Goal: Information Seeking & Learning: Learn about a topic

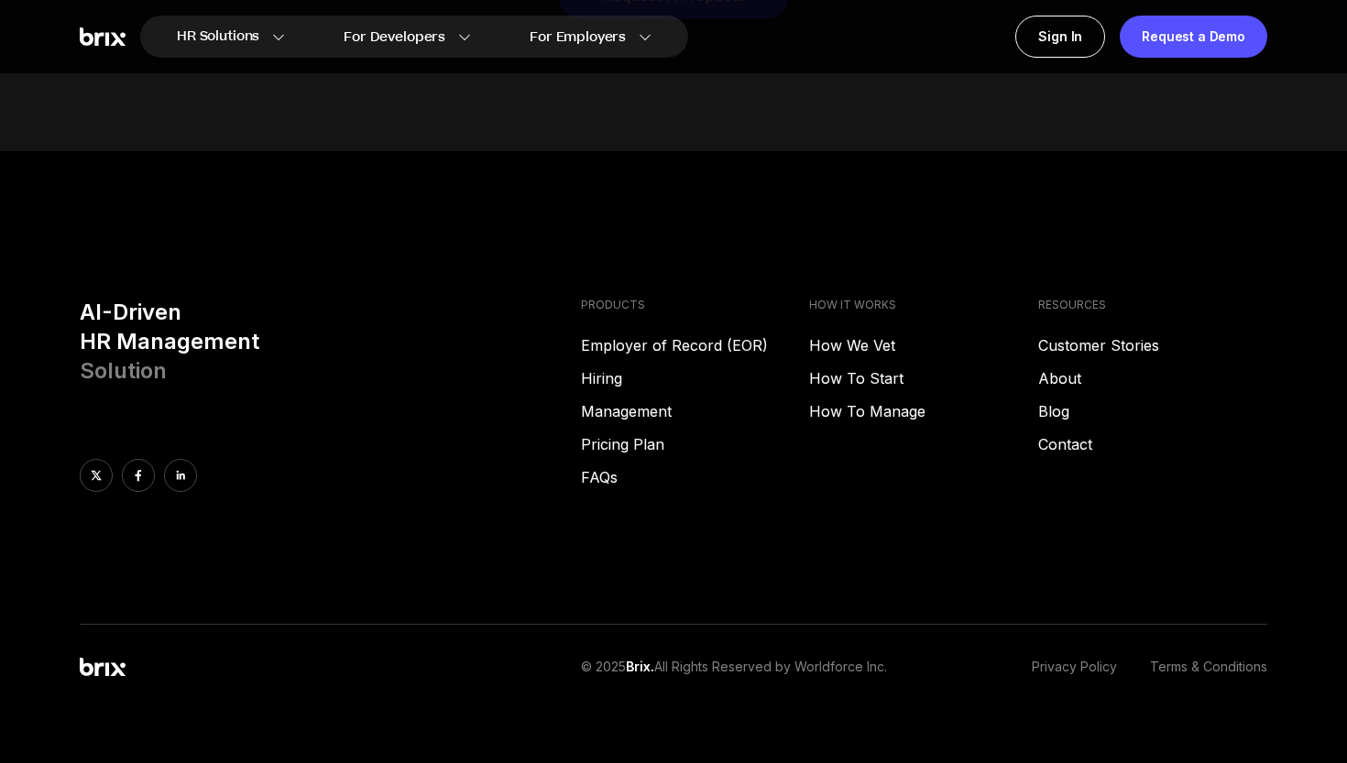
scroll to position [9358, 0]
click at [1059, 368] on link "About" at bounding box center [1152, 379] width 229 height 22
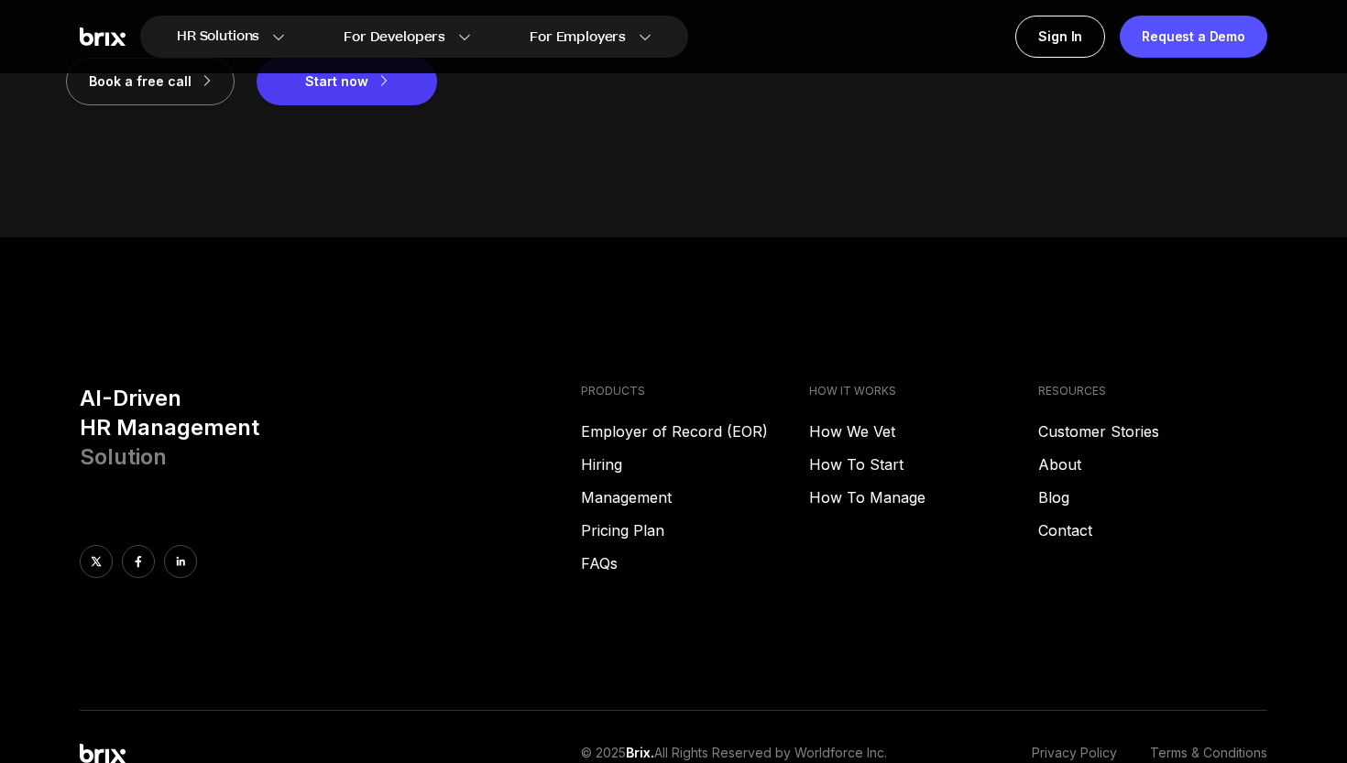
scroll to position [2451, 0]
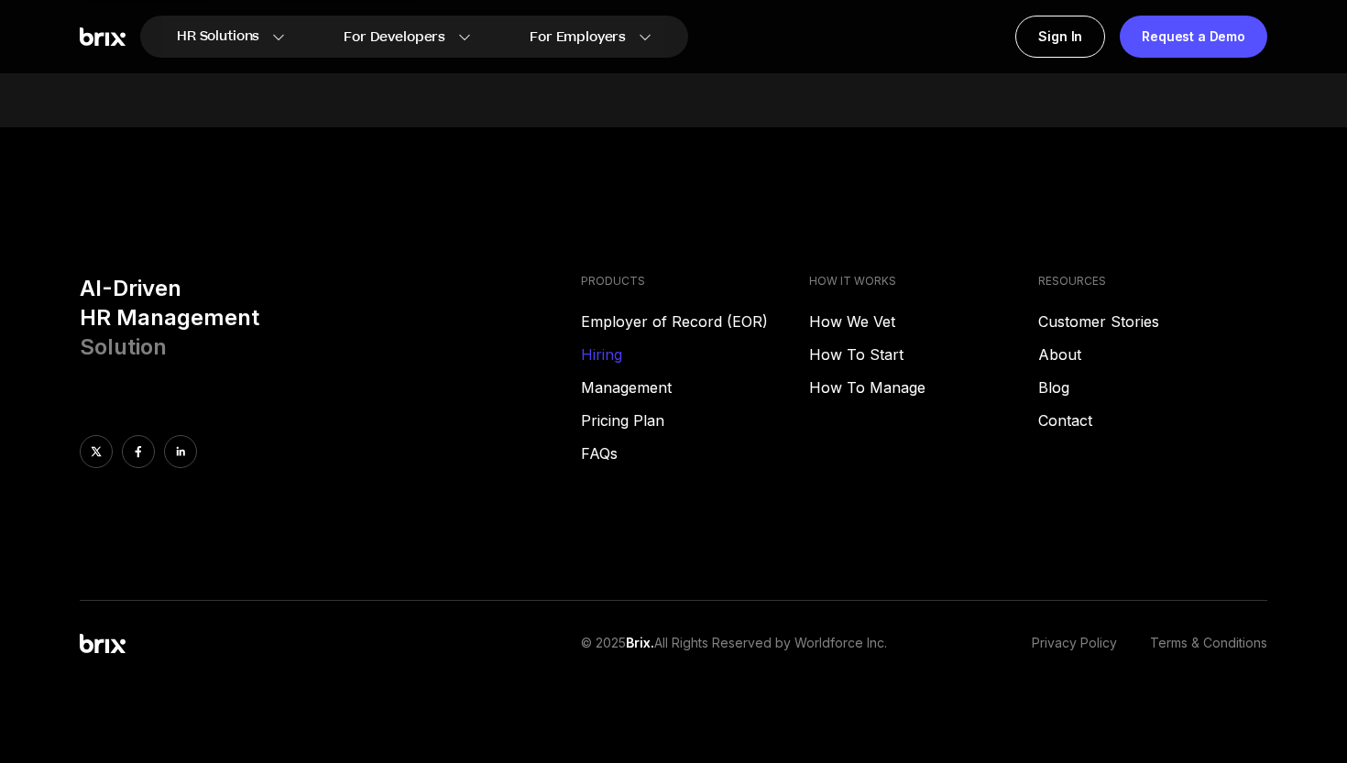
click at [611, 353] on link "Hiring" at bounding box center [695, 355] width 229 height 22
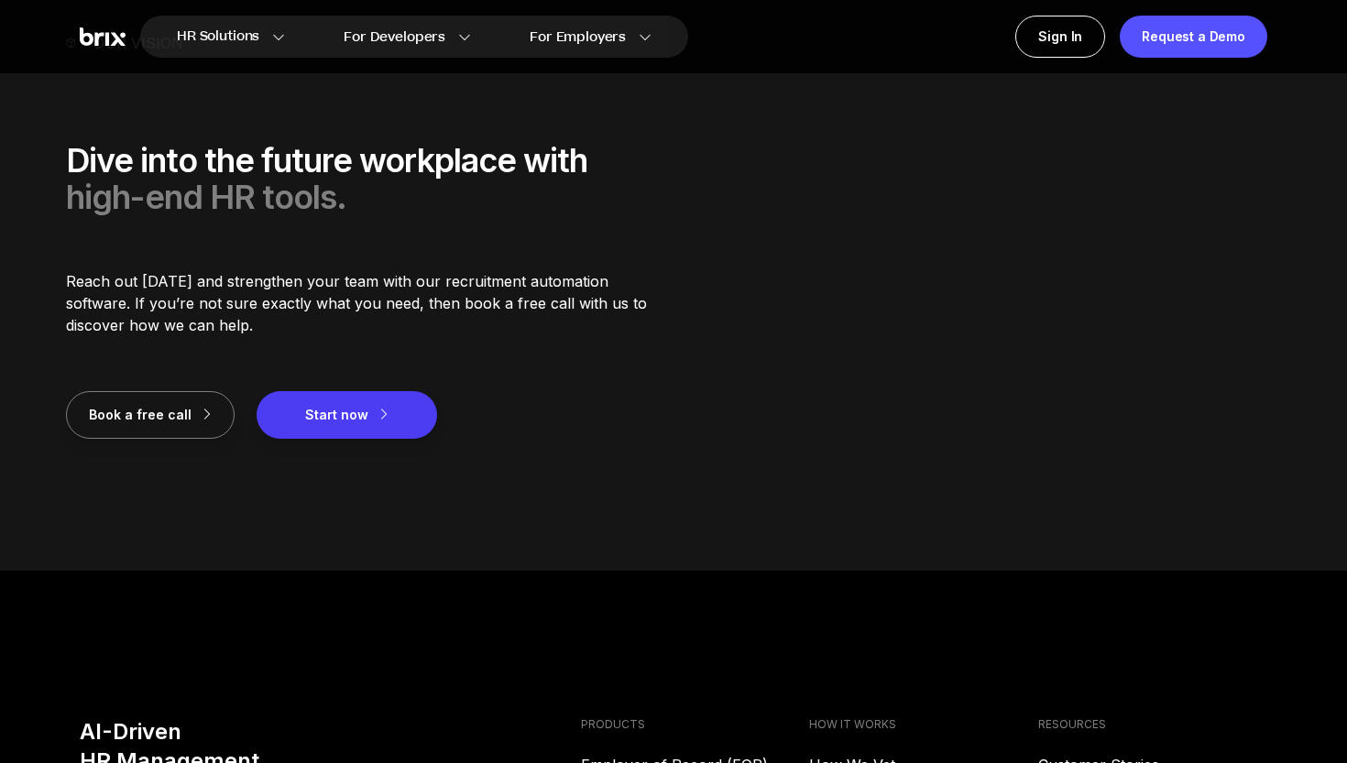
scroll to position [2007, 0]
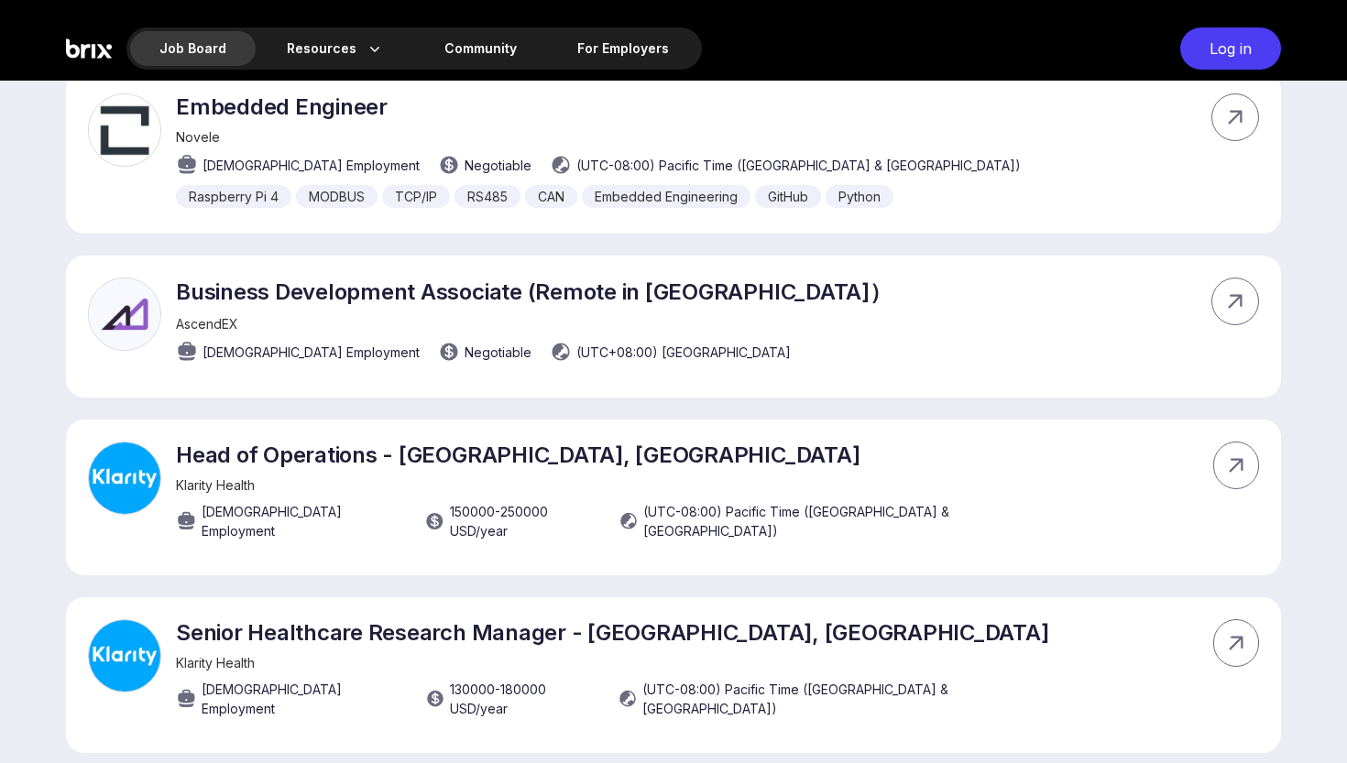
scroll to position [11763, 0]
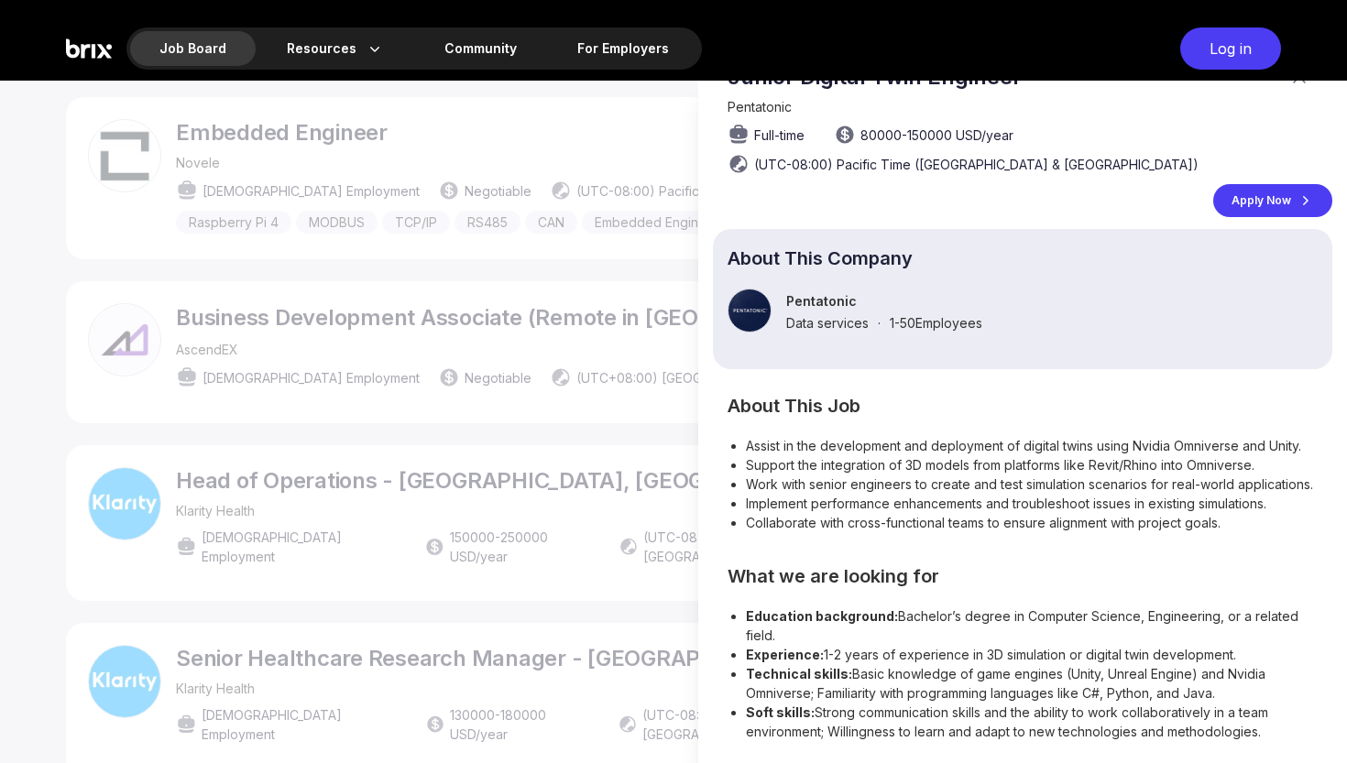
scroll to position [39, 0]
click at [619, 470] on div at bounding box center [673, 422] width 1347 height 683
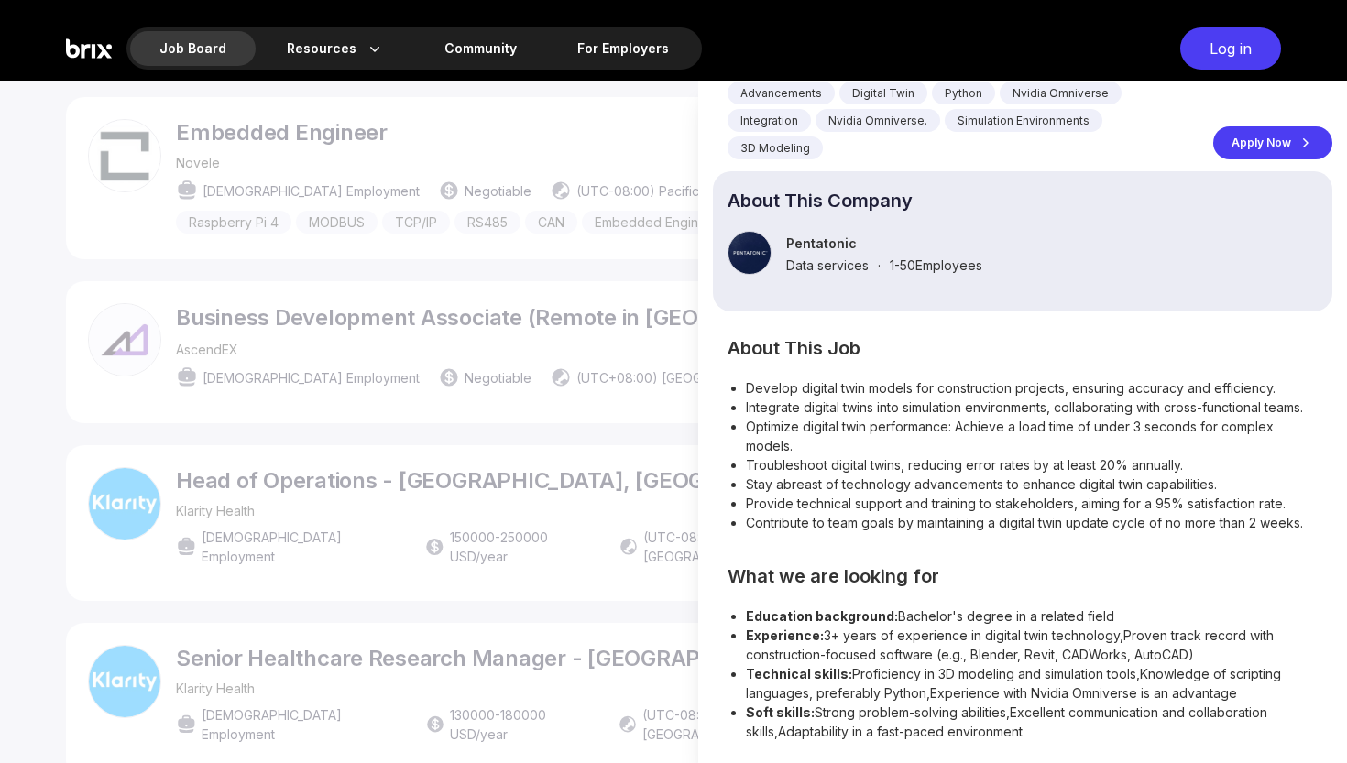
scroll to position [0, 0]
click at [521, 363] on div at bounding box center [673, 422] width 1347 height 683
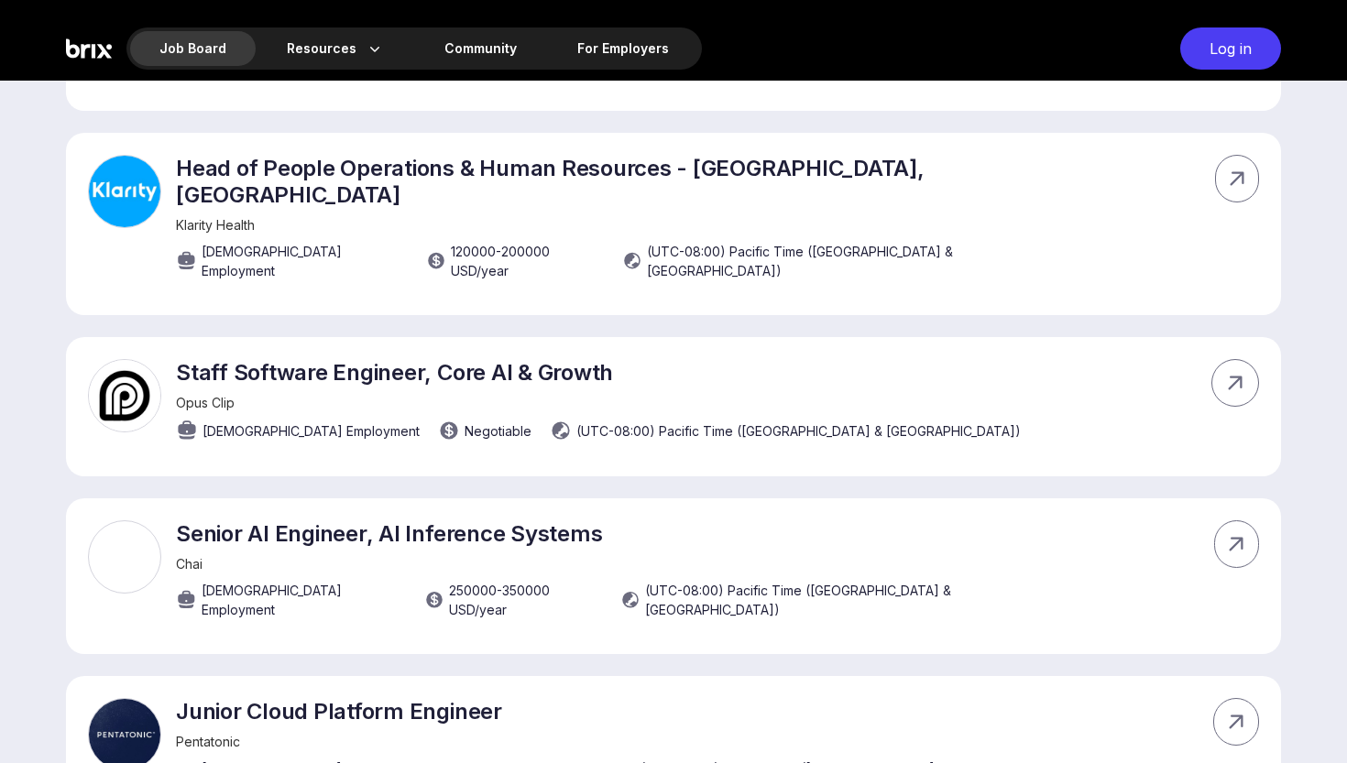
scroll to position [10841, 0]
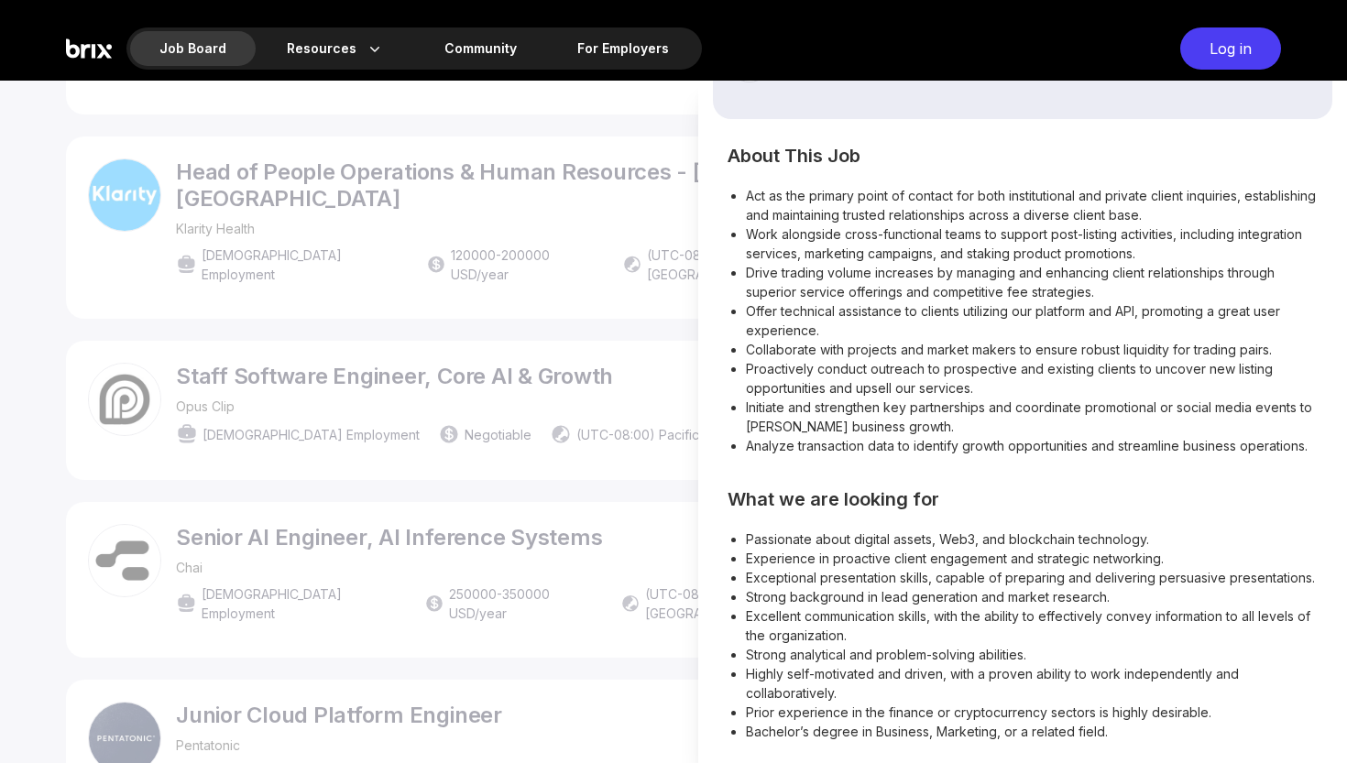
scroll to position [291, 0]
click at [474, 395] on div at bounding box center [673, 422] width 1347 height 683
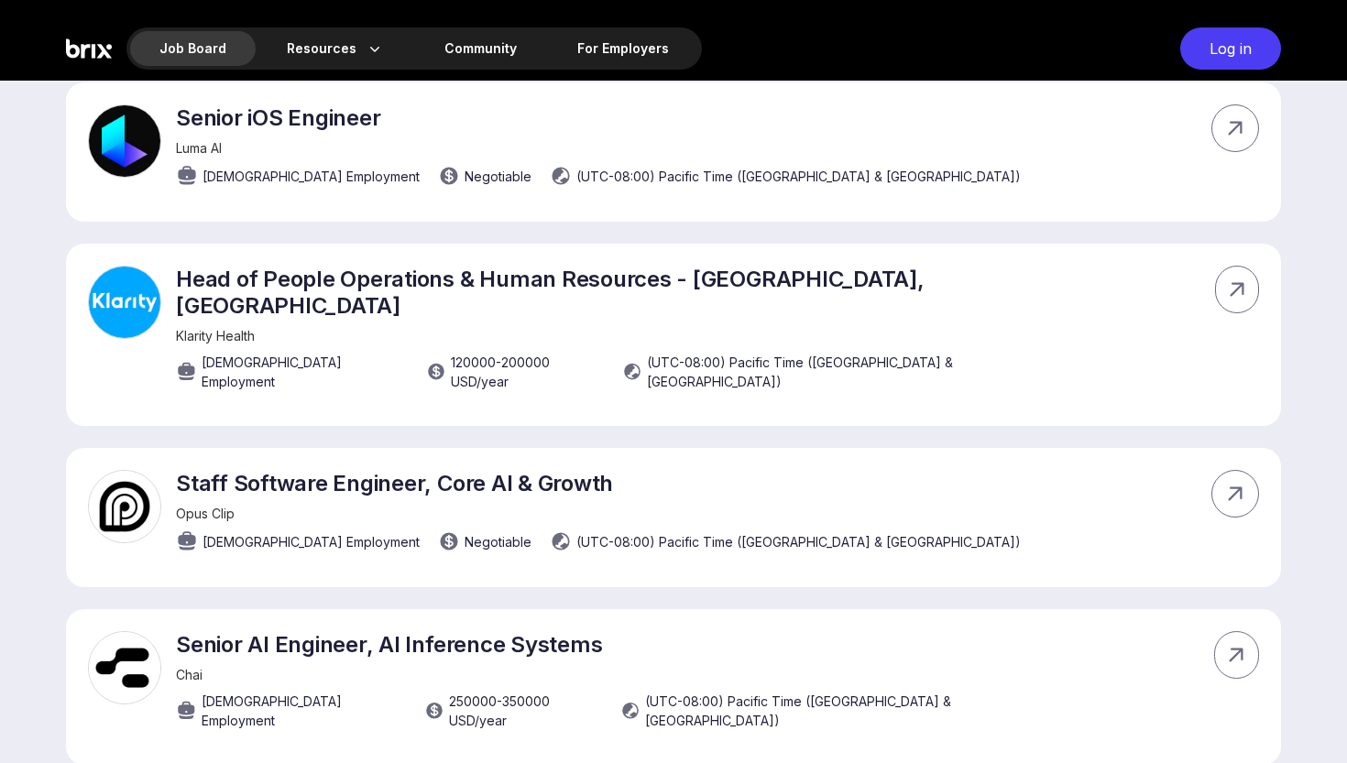
scroll to position [10720, 0]
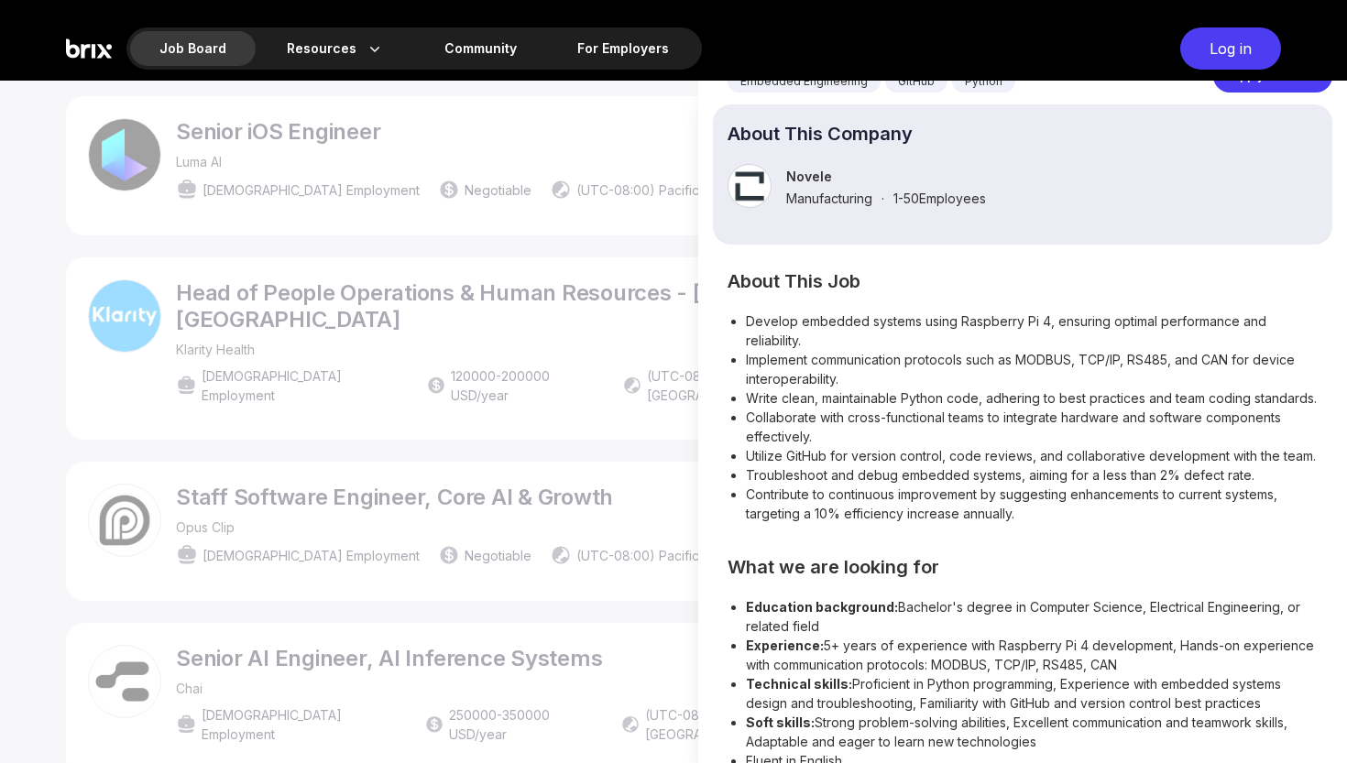
scroll to position [0, 0]
click at [550, 462] on div at bounding box center [673, 422] width 1347 height 683
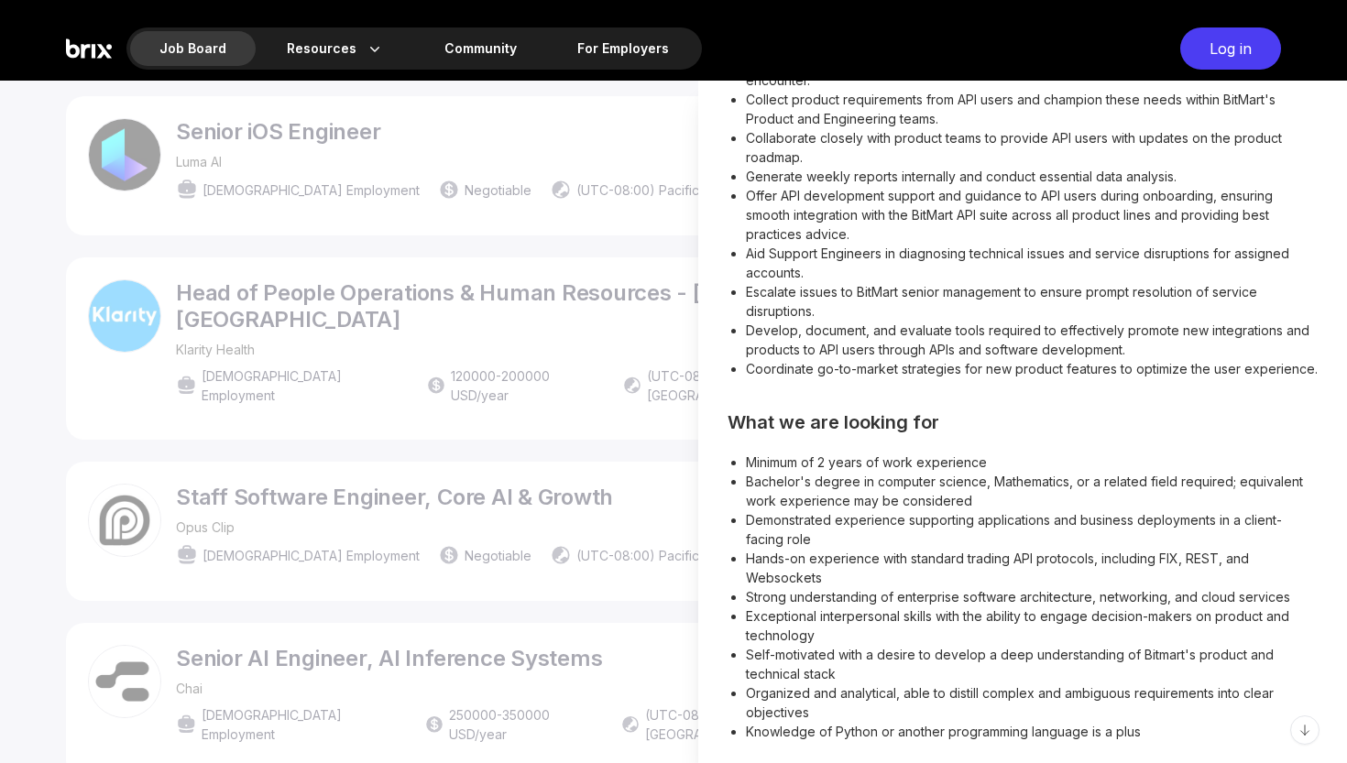
scroll to position [433, 0]
click at [617, 299] on div at bounding box center [673, 422] width 1347 height 683
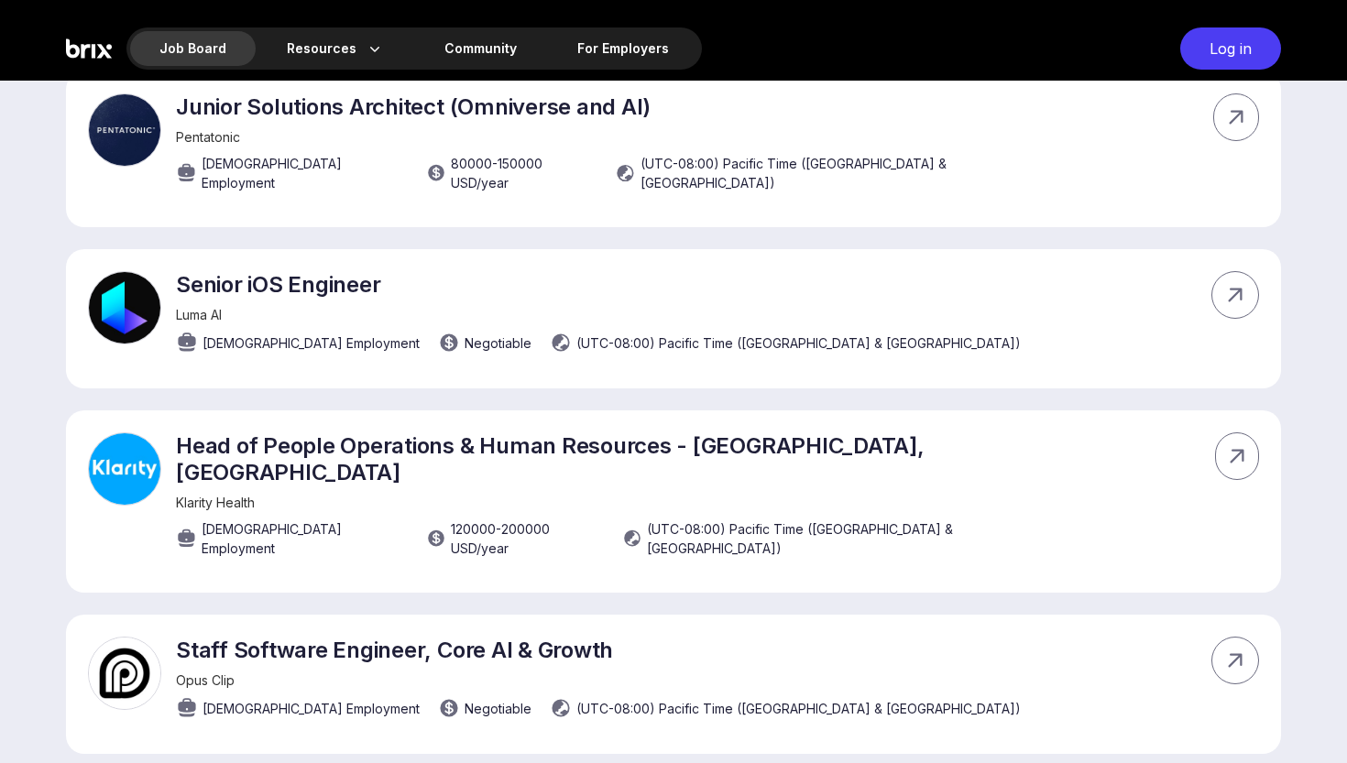
scroll to position [10539, 0]
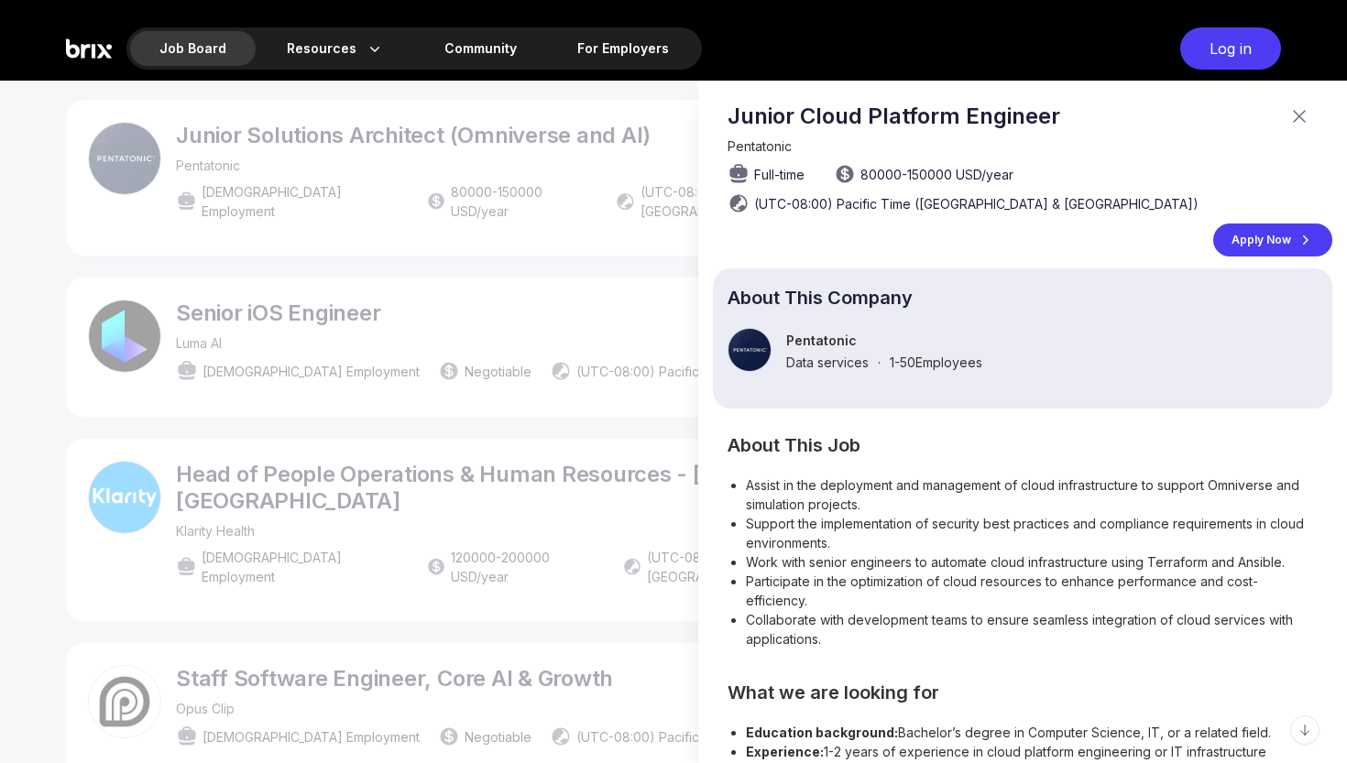
scroll to position [0, 0]
click at [1306, 237] on icon at bounding box center [1305, 240] width 18 height 18
click at [1296, 111] on icon at bounding box center [1300, 116] width 22 height 22
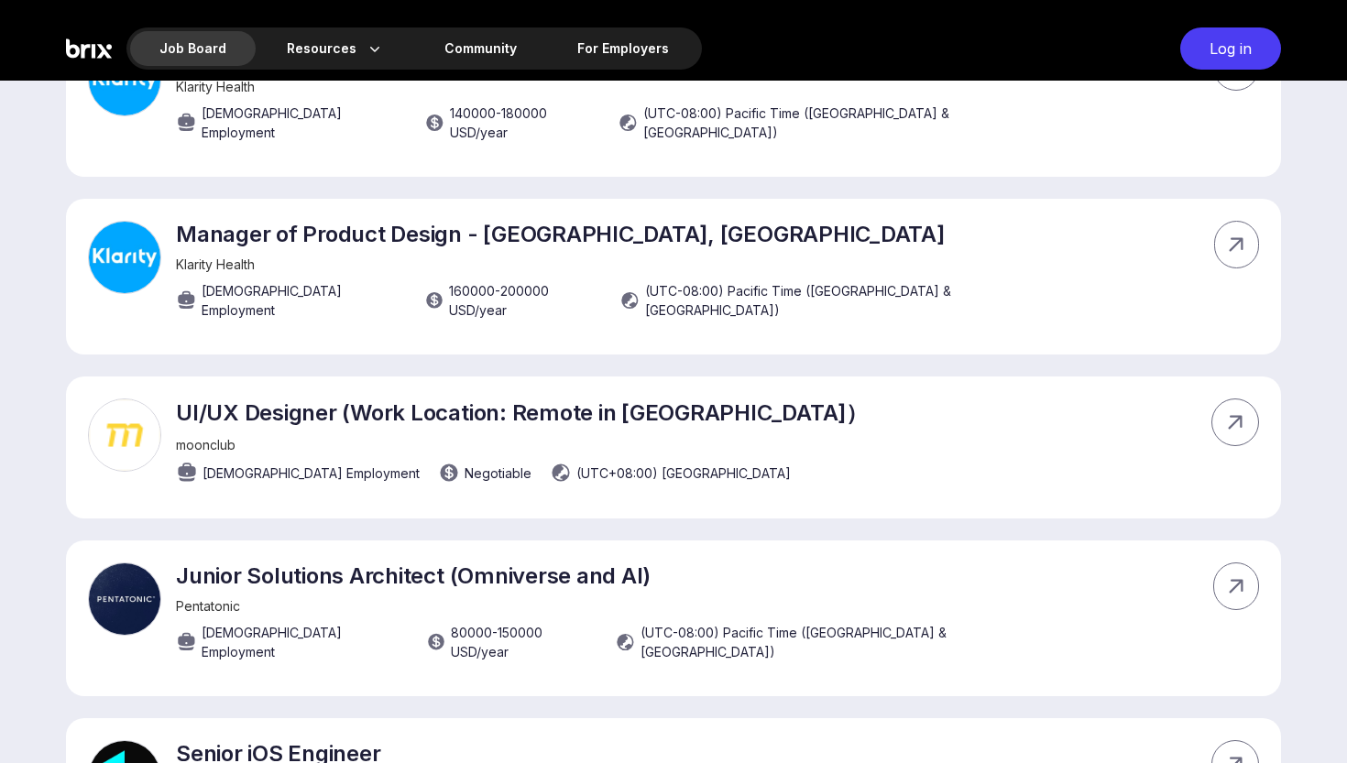
scroll to position [10098, 0]
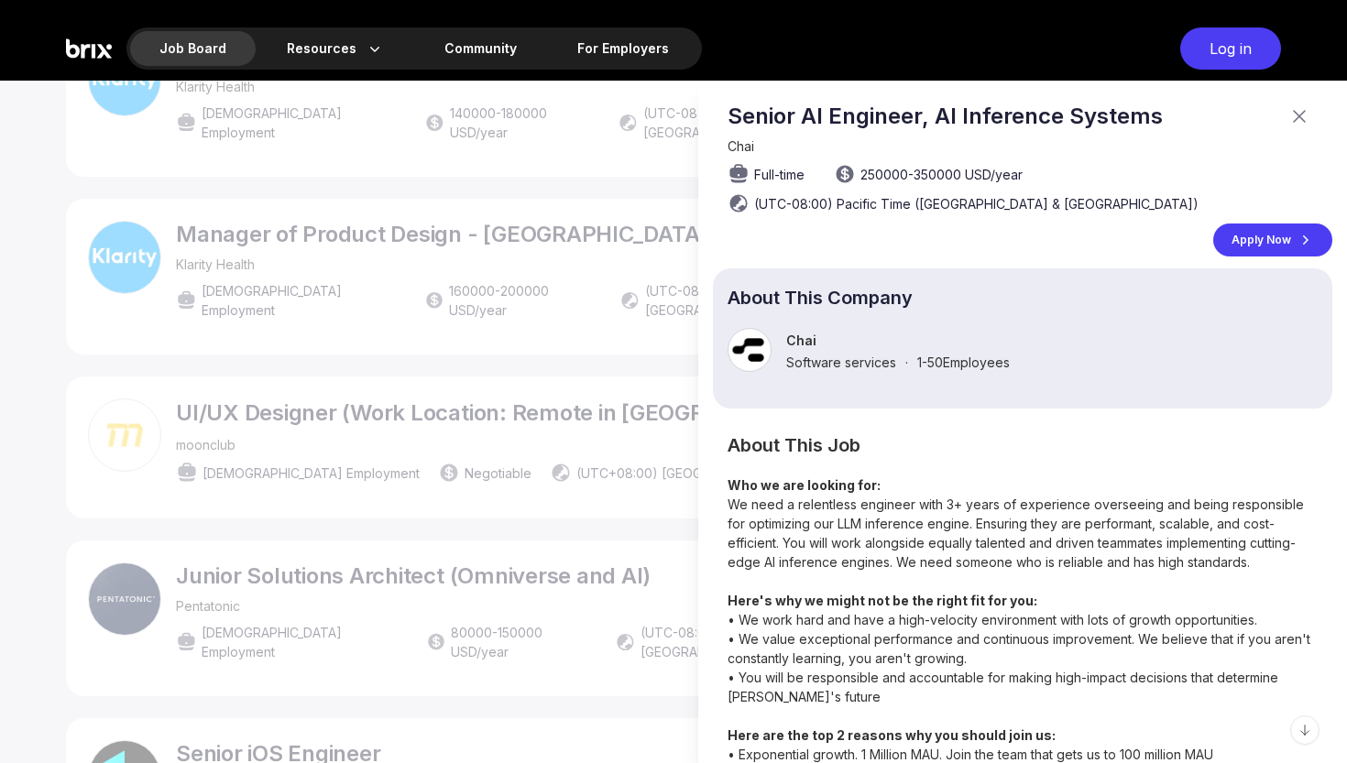
scroll to position [0, 0]
click at [1253, 236] on div "Apply Now" at bounding box center [1272, 240] width 119 height 33
click at [1302, 113] on icon at bounding box center [1299, 116] width 11 height 11
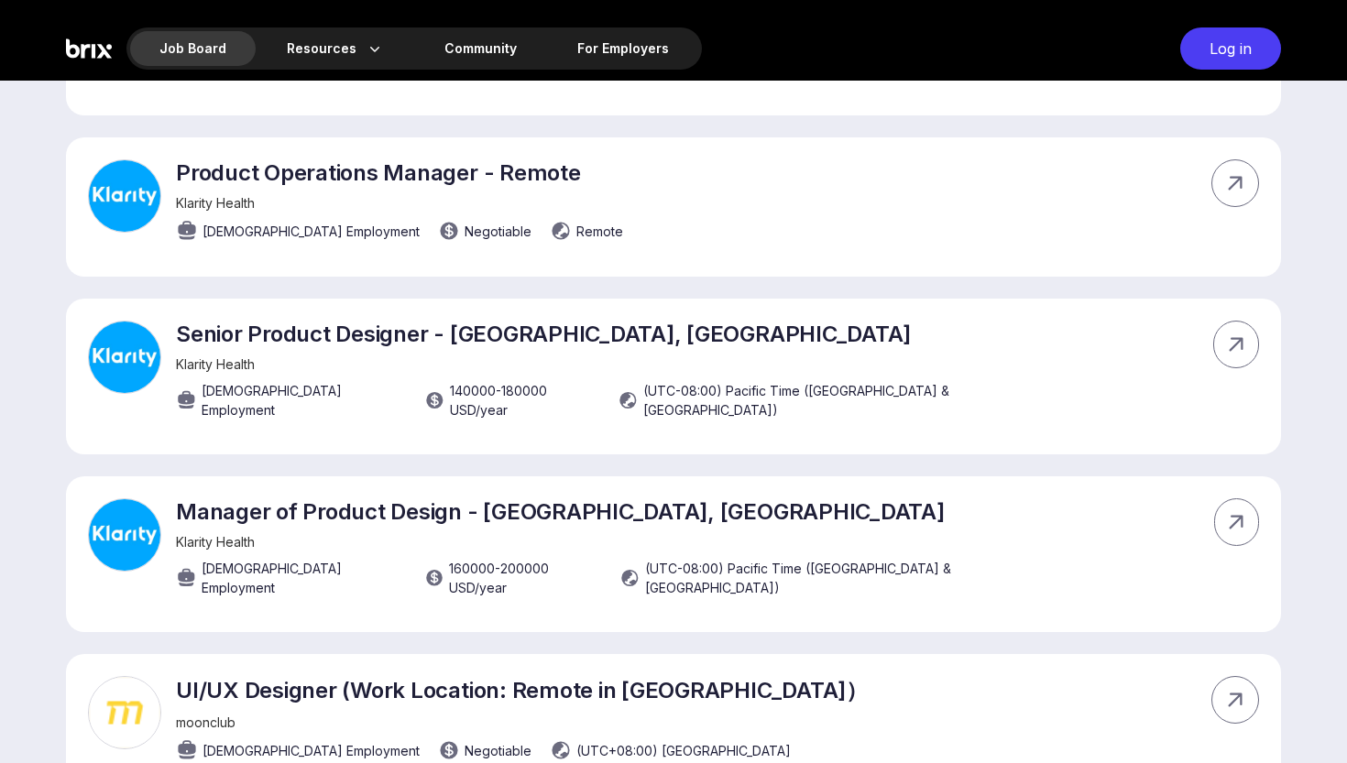
scroll to position [9821, 0]
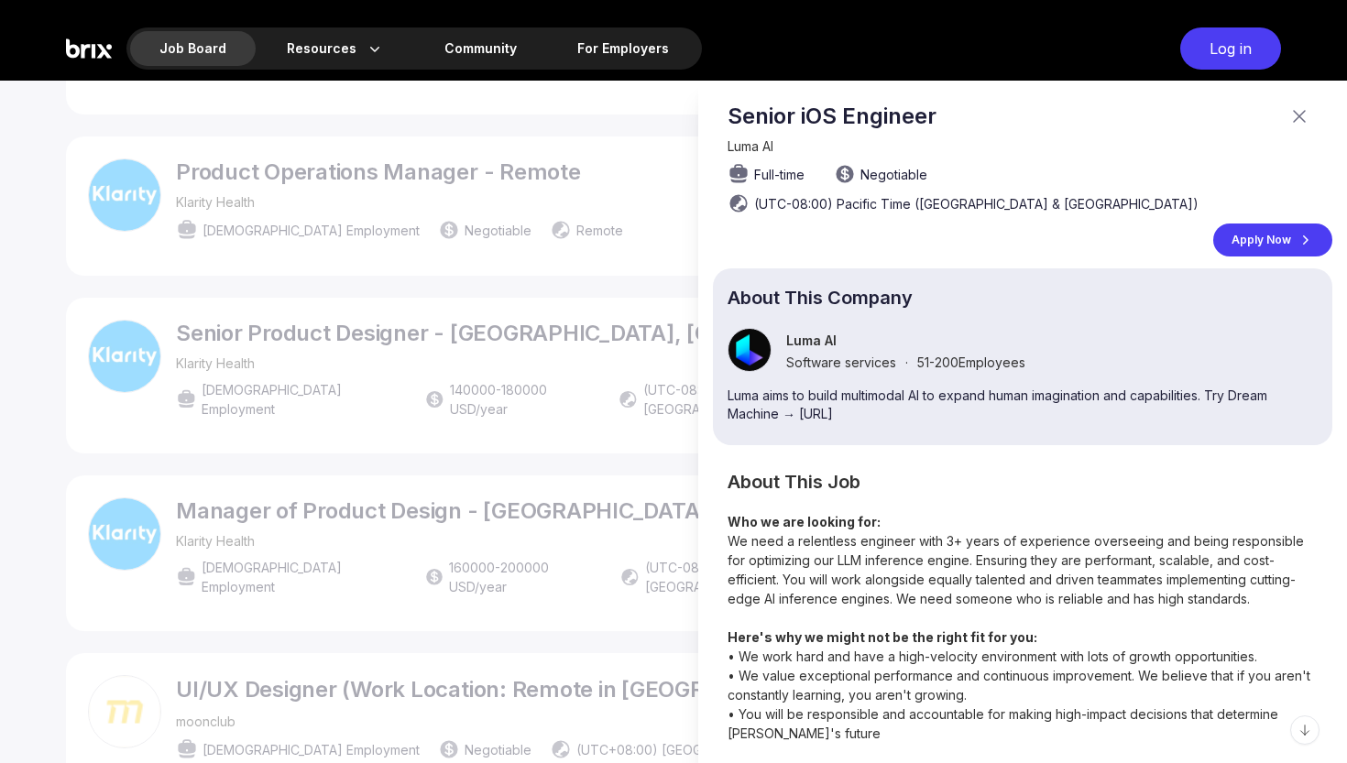
scroll to position [0, 0]
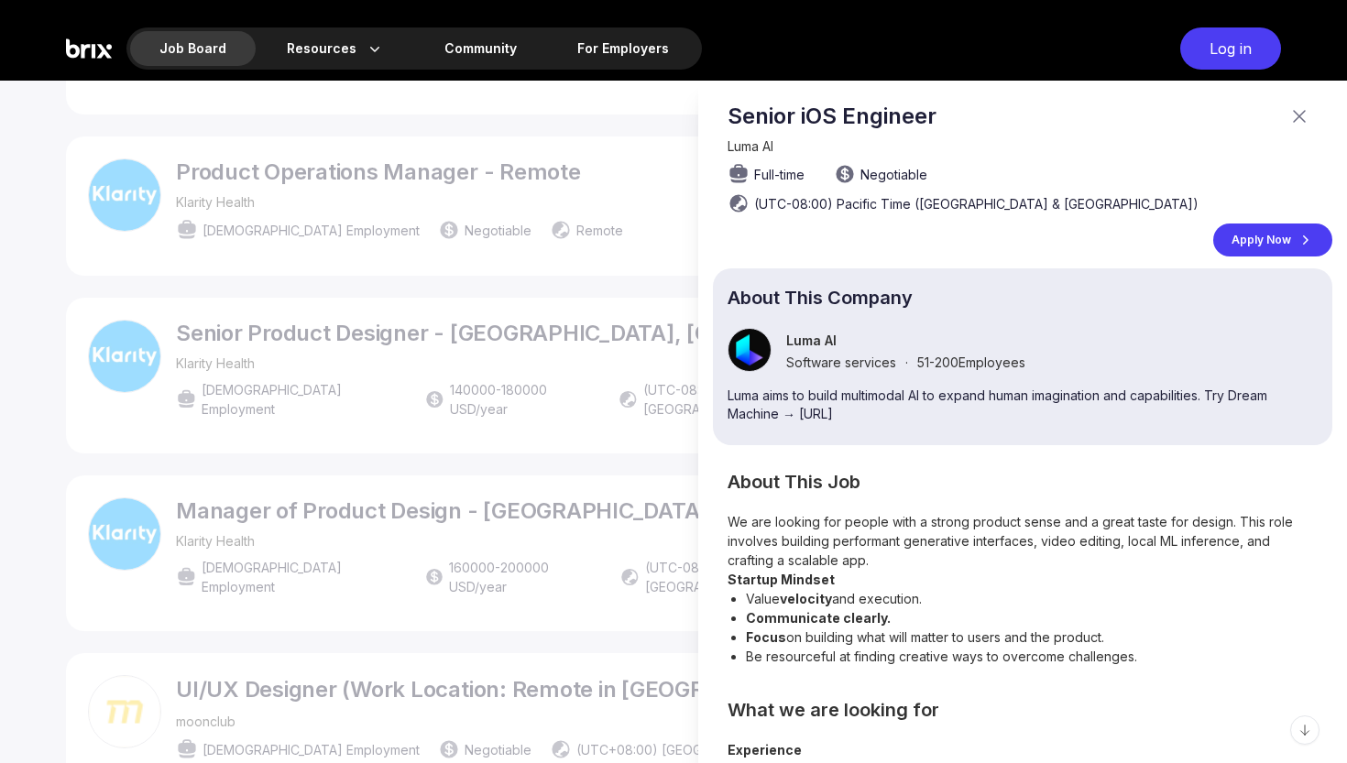
click at [1274, 224] on div "Apply Now" at bounding box center [1272, 240] width 119 height 33
click at [1301, 112] on icon at bounding box center [1300, 116] width 22 height 22
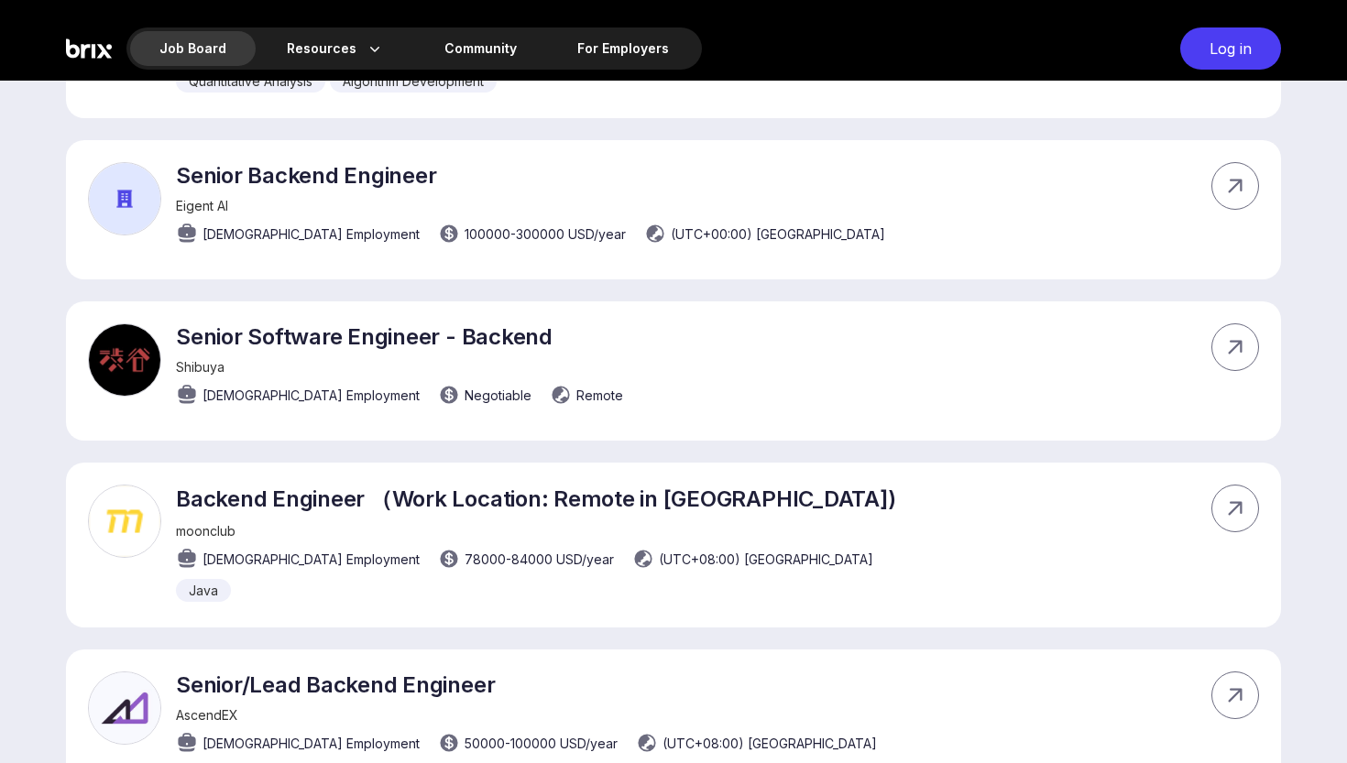
scroll to position [7837, 0]
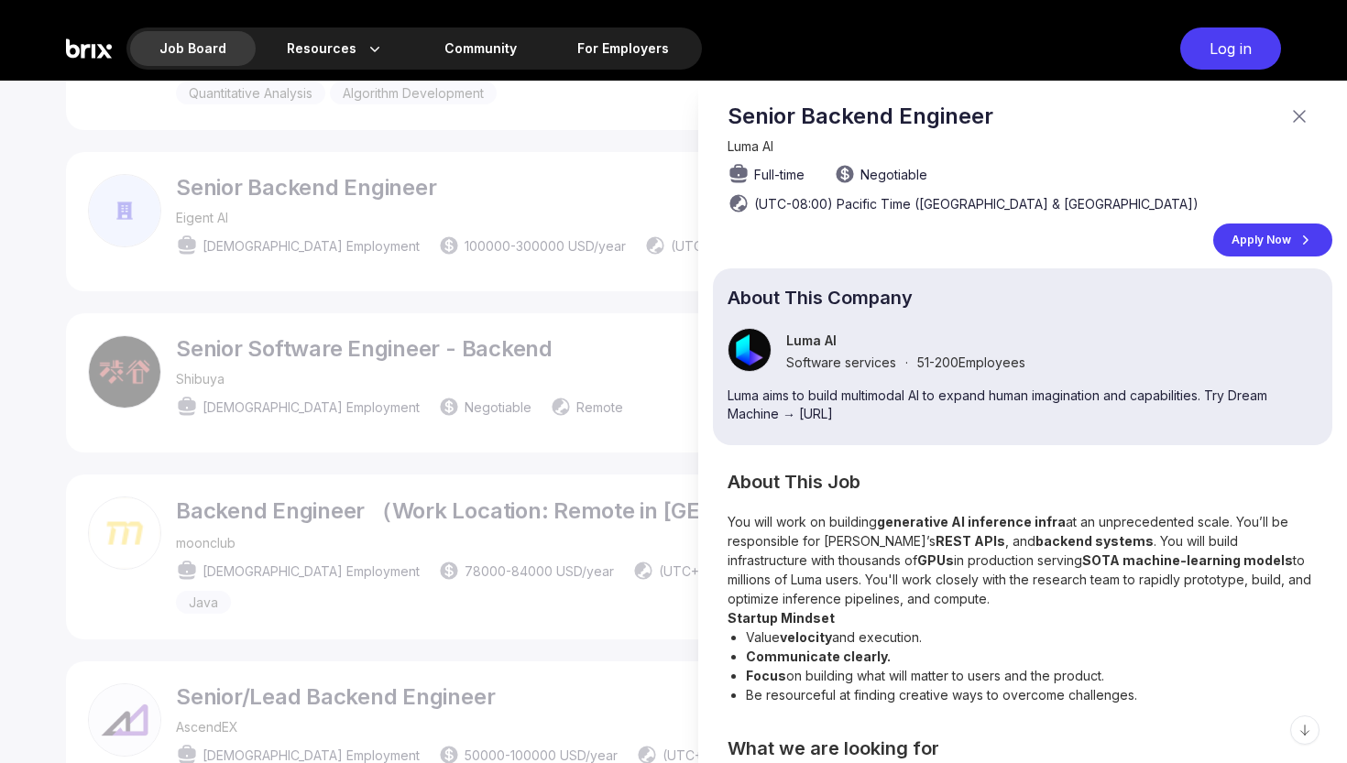
click at [1298, 231] on icon at bounding box center [1305, 240] width 18 height 18
click at [1300, 115] on icon at bounding box center [1300, 116] width 22 height 22
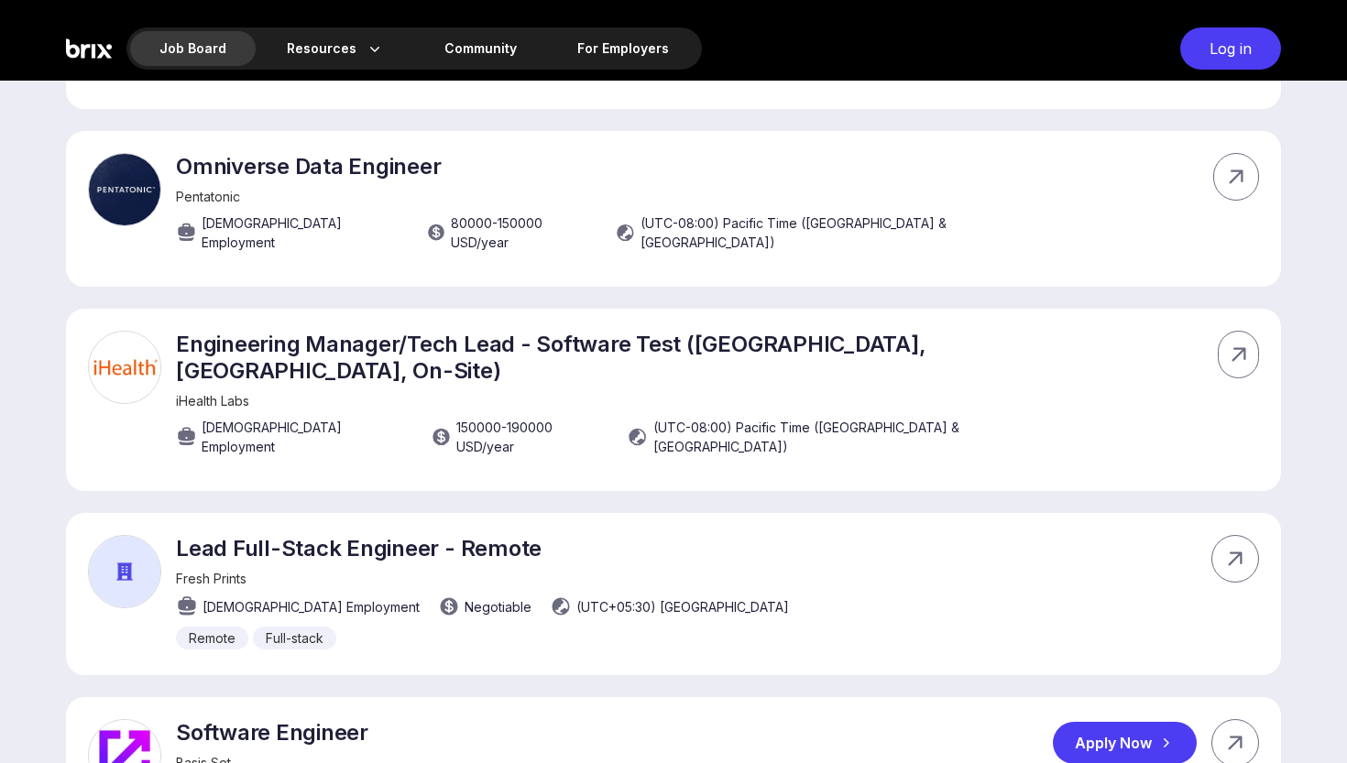
scroll to position [5595, 0]
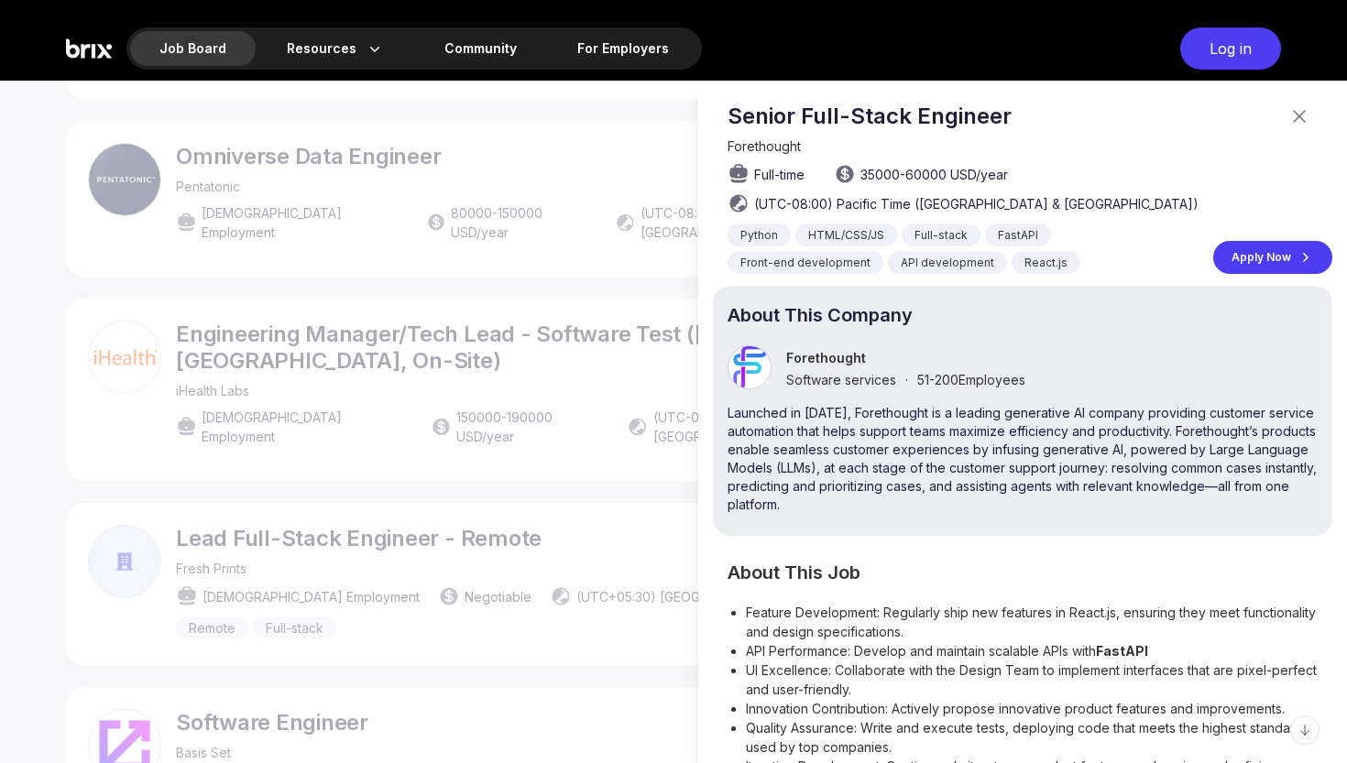
click at [1325, 258] on div "Apply Now" at bounding box center [1272, 257] width 119 height 33
click at [1293, 124] on icon at bounding box center [1300, 116] width 22 height 22
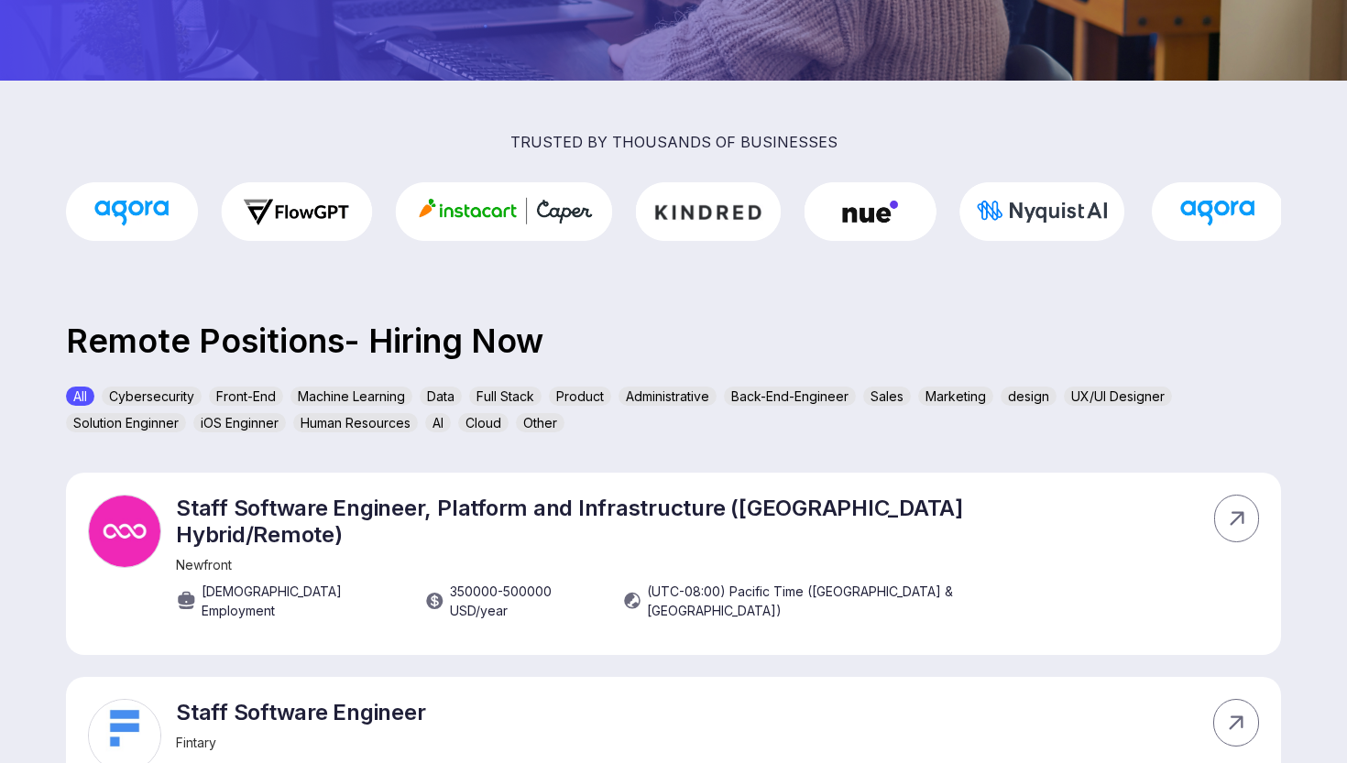
scroll to position [390, 0]
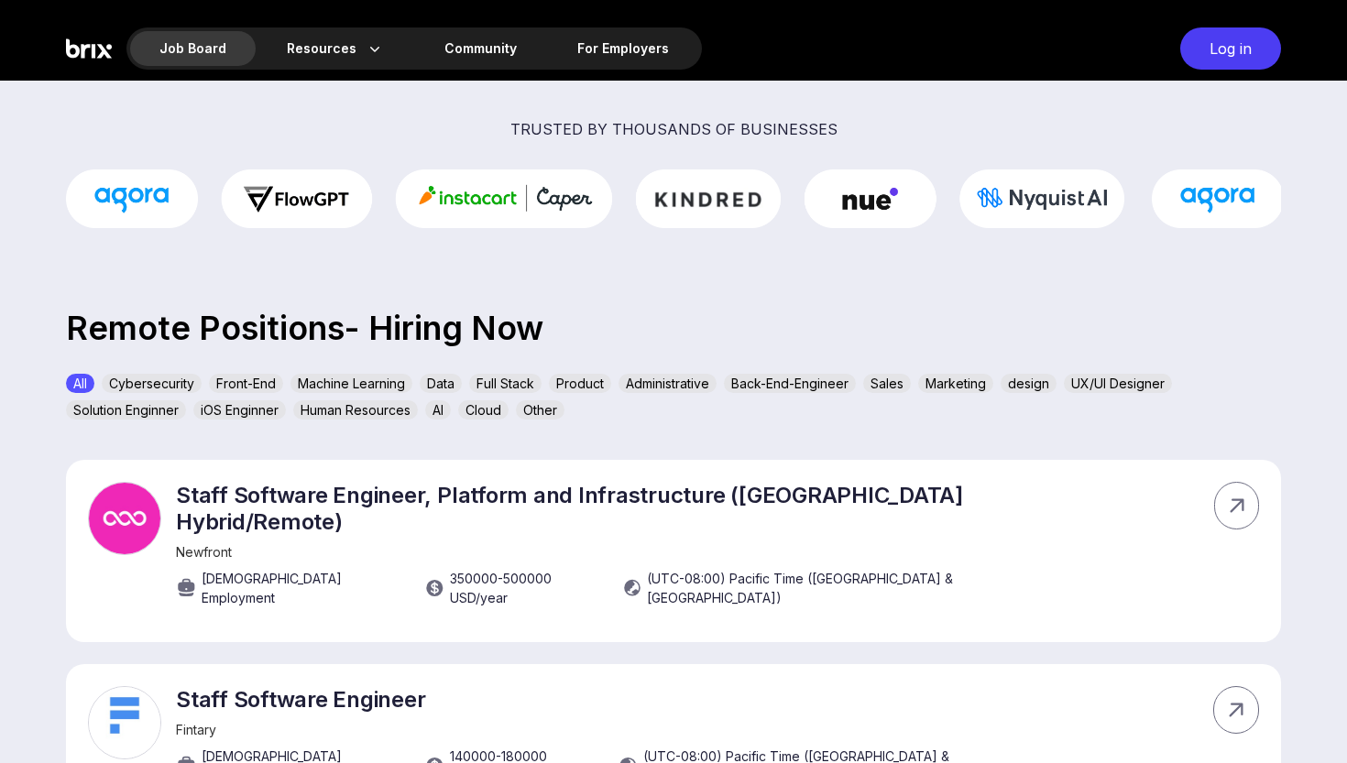
click at [498, 383] on div "Full Stack" at bounding box center [505, 383] width 72 height 19
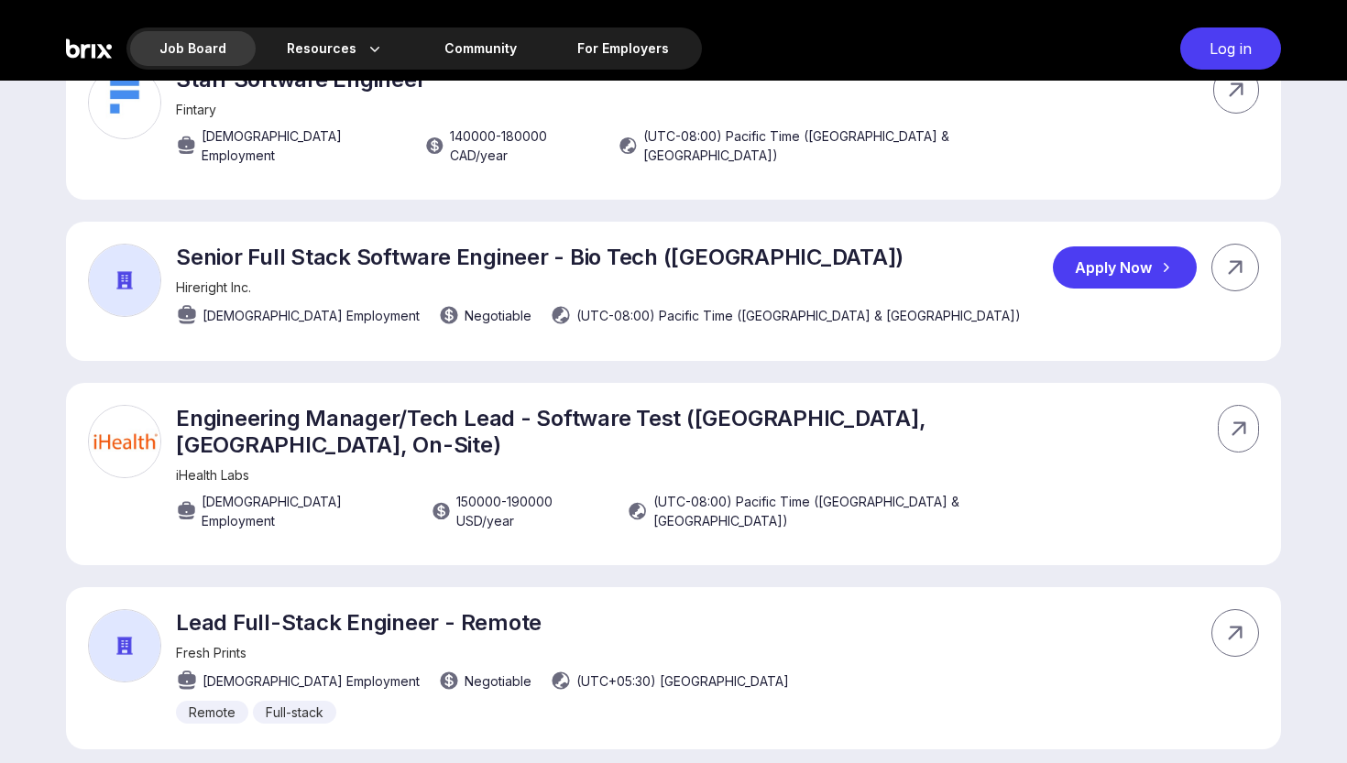
scroll to position [675, 0]
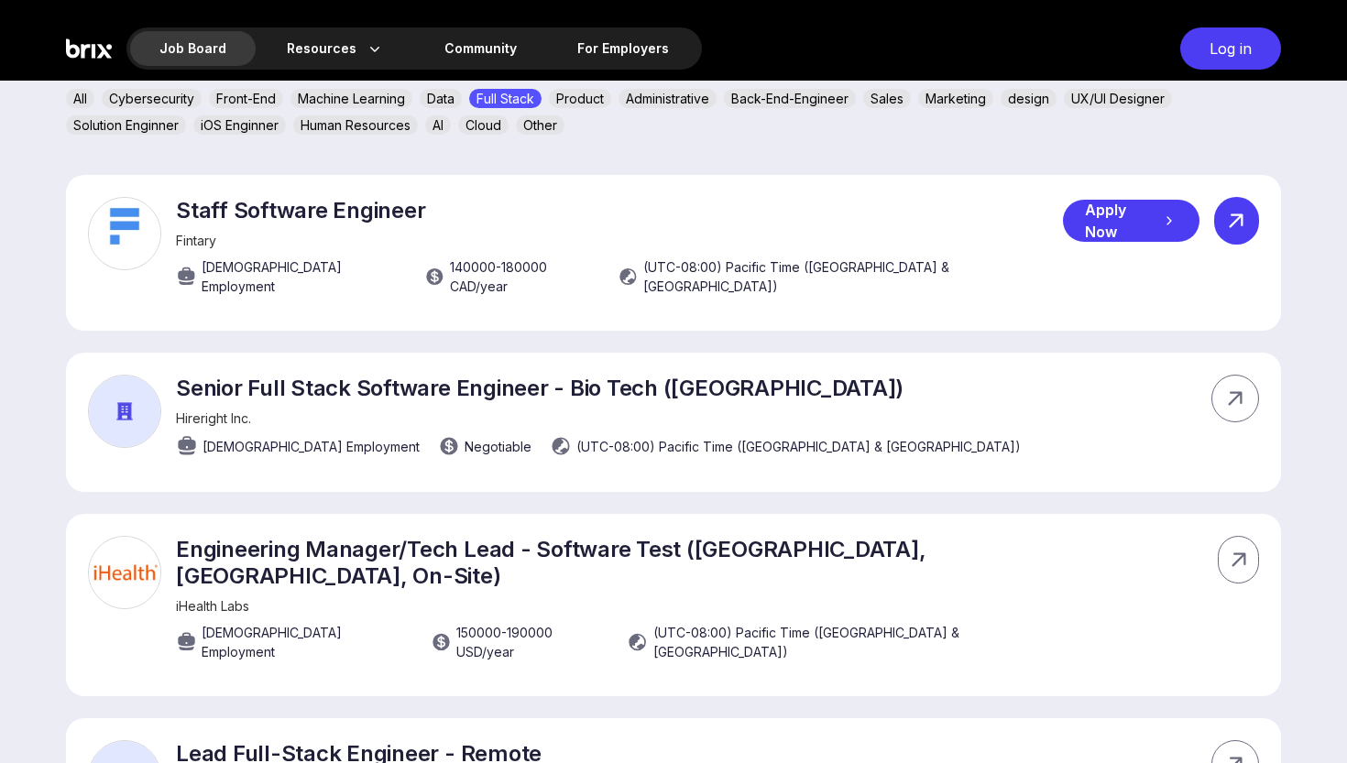
click at [1233, 223] on icon at bounding box center [1237, 221] width 14 height 14
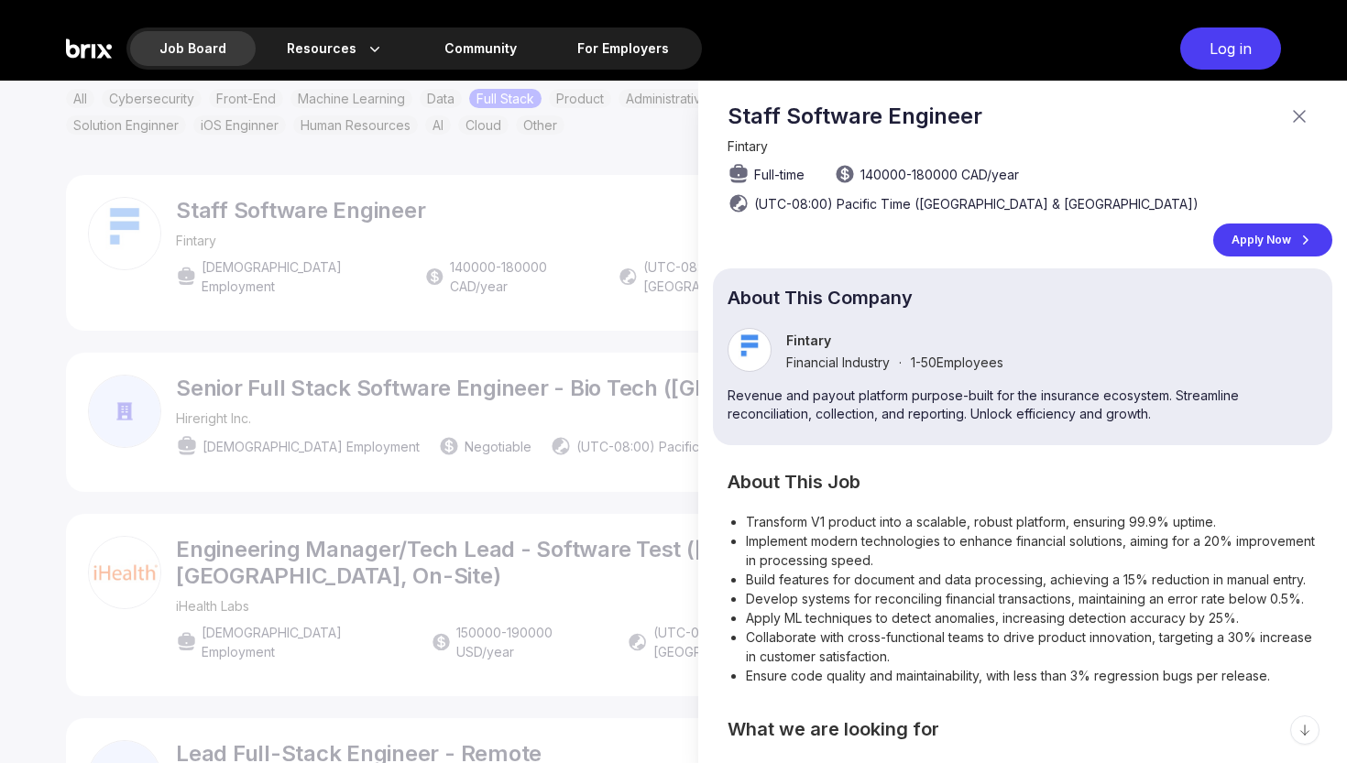
click at [1289, 229] on div "Apply Now" at bounding box center [1272, 240] width 119 height 33
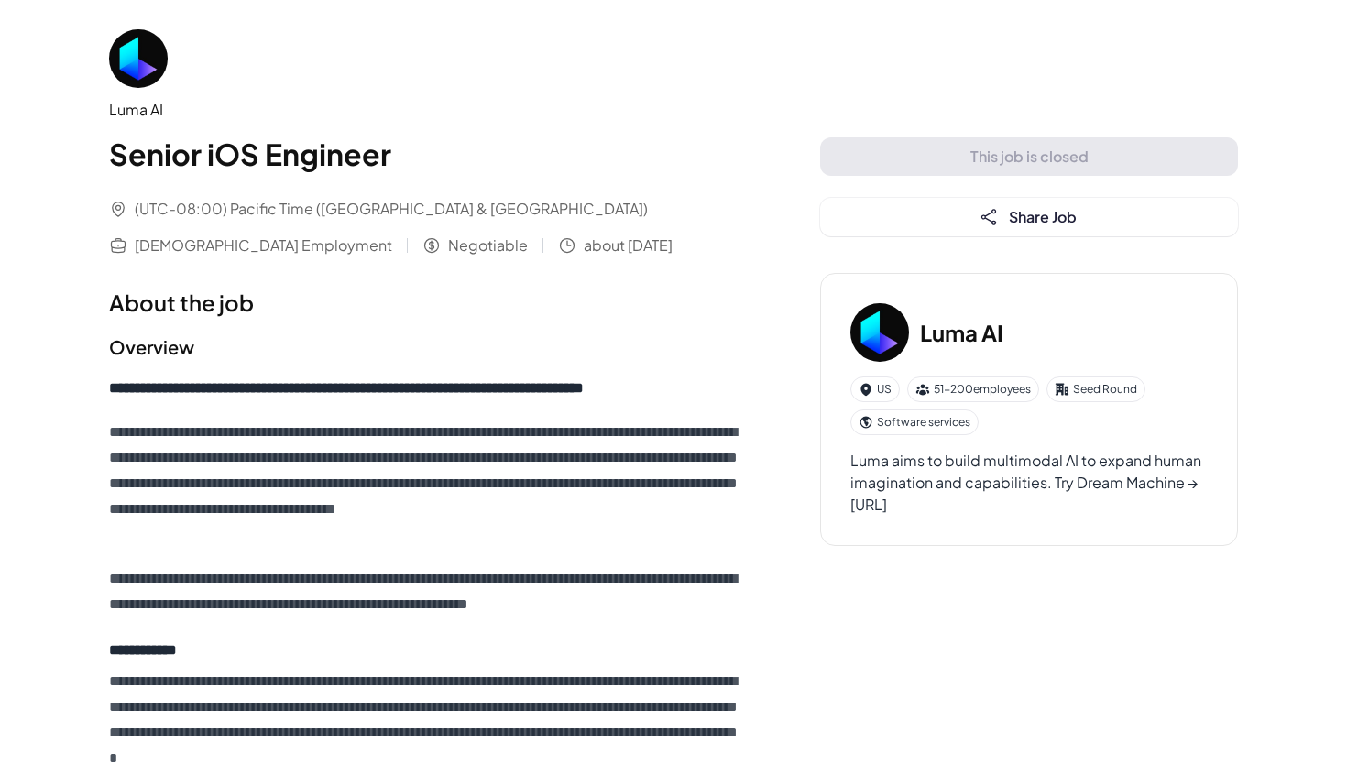
click at [1037, 151] on div "This job is closed Share Job" at bounding box center [1029, 186] width 418 height 99
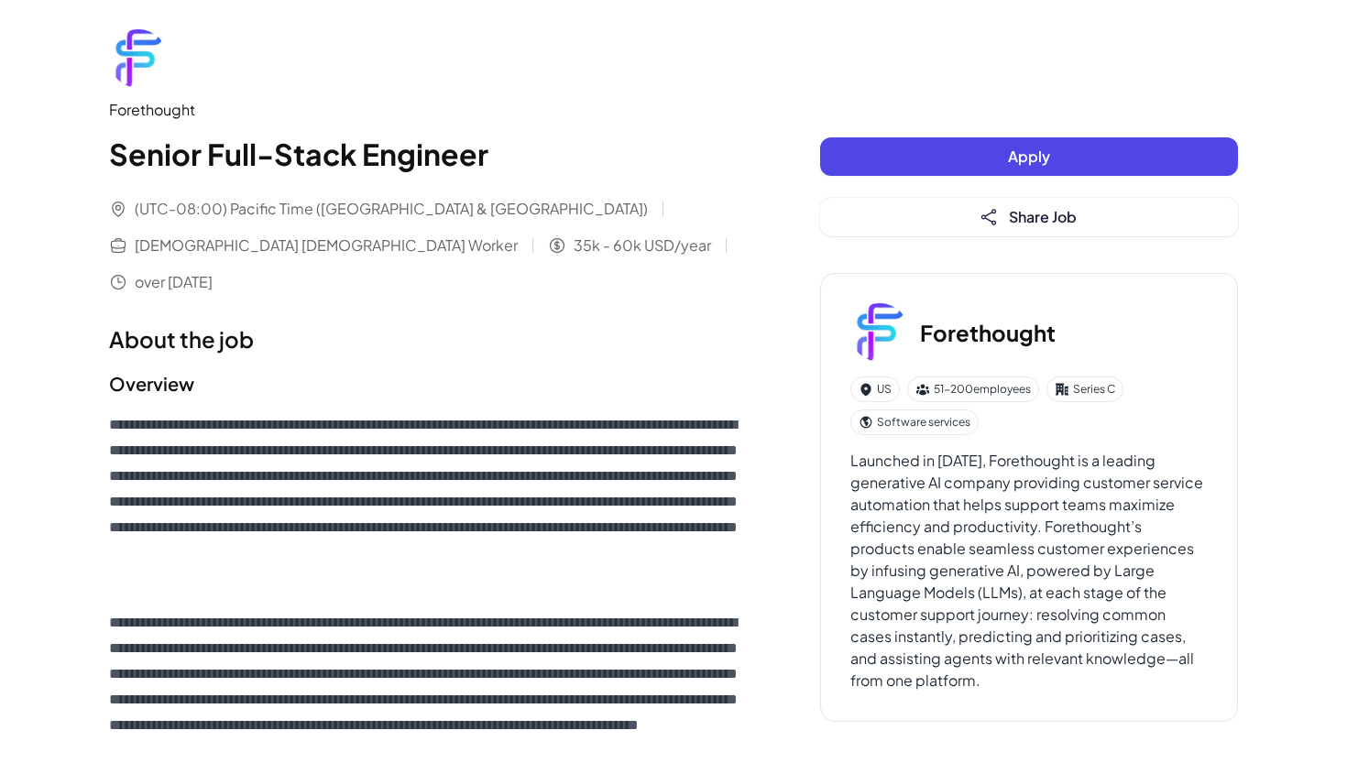
drag, startPoint x: 334, startPoint y: 247, endPoint x: 401, endPoint y: 247, distance: 66.9
click at [213, 271] on span "over [DATE]" at bounding box center [174, 282] width 78 height 22
